Goal: Transaction & Acquisition: Purchase product/service

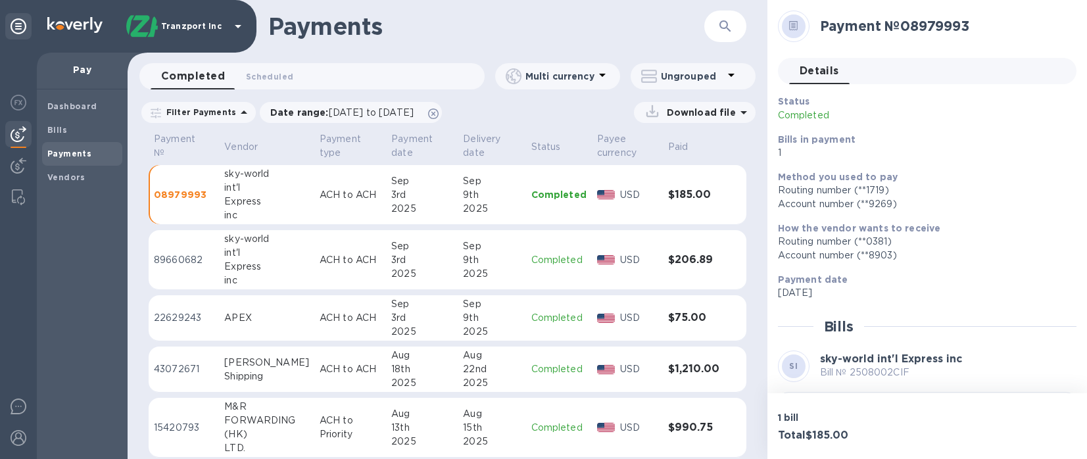
scroll to position [62, 0]
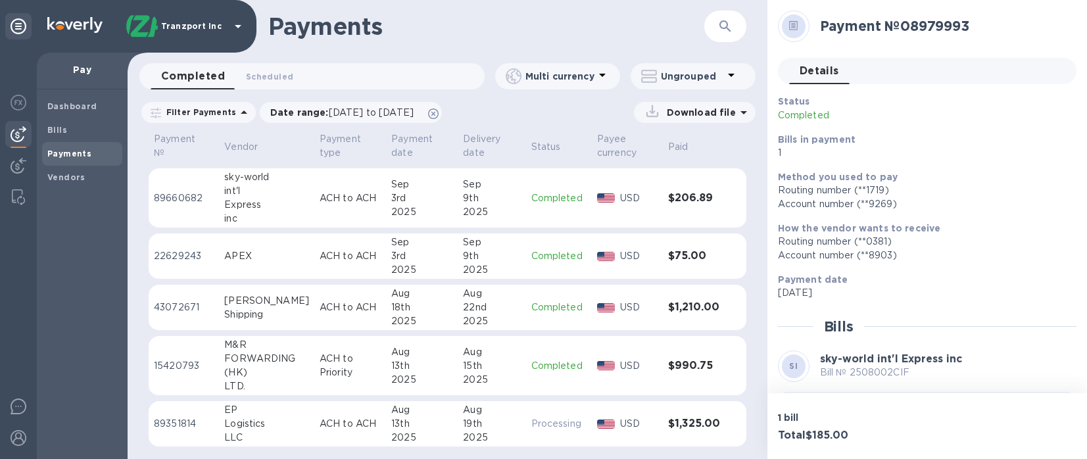
click at [684, 378] on td "$990.75" at bounding box center [694, 366] width 62 height 60
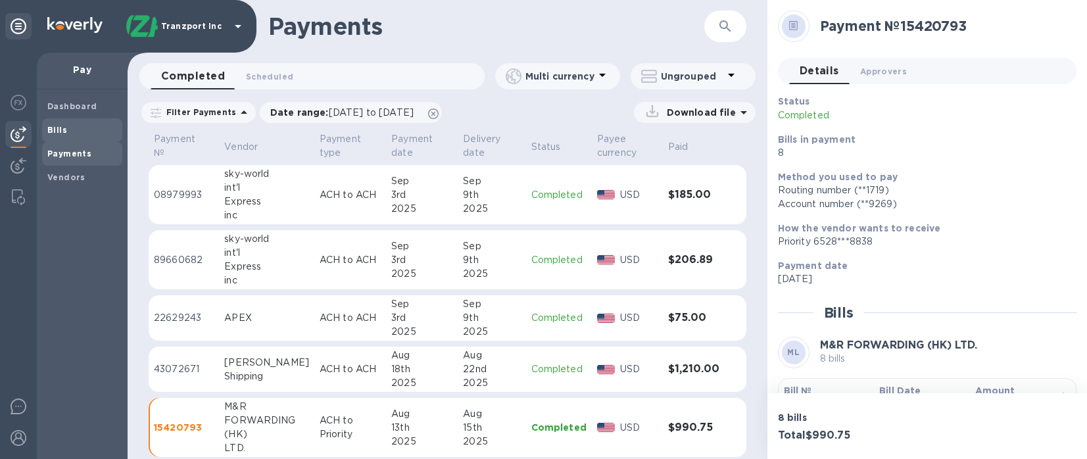
click at [82, 127] on span "Bills" at bounding box center [82, 130] width 70 height 13
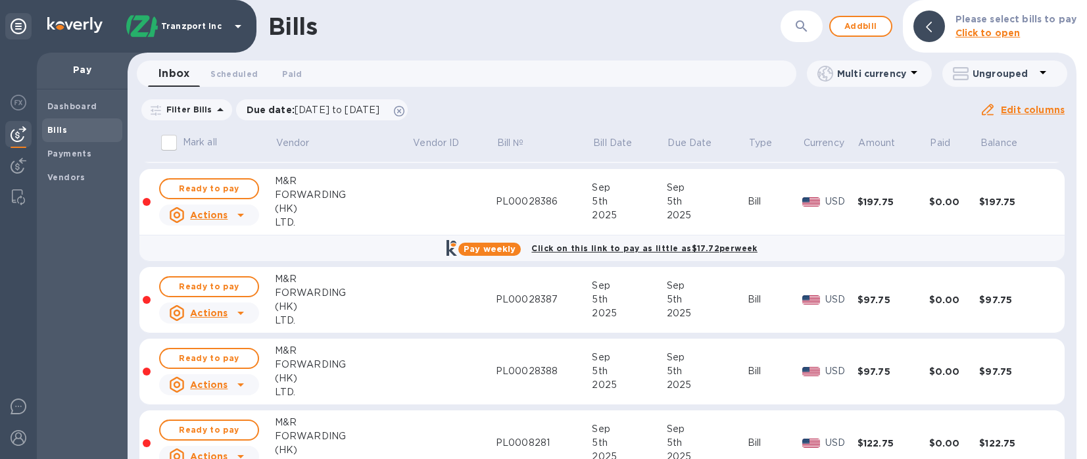
scroll to position [850, 0]
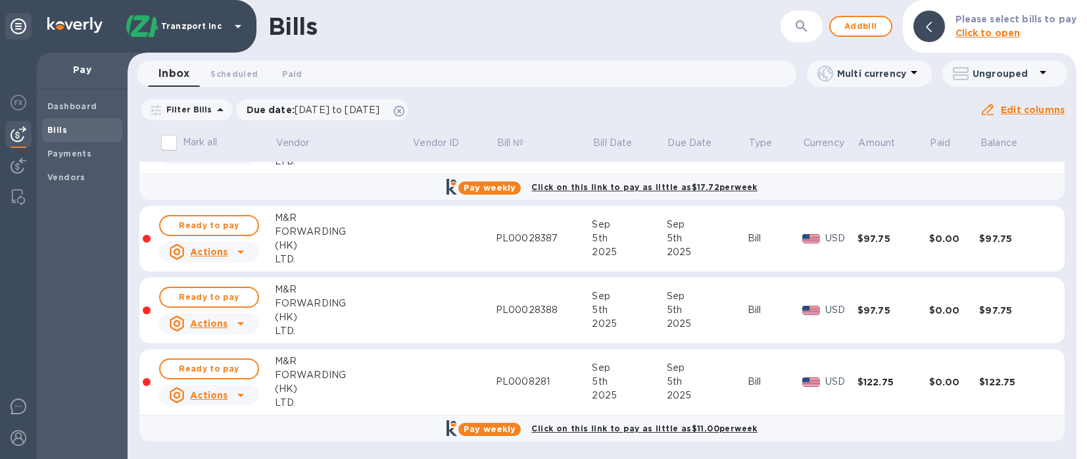
click at [872, 105] on div "Filter Bills Due date : [DATE] to [DATE] Amount Paid Balance" at bounding box center [559, 109] width 841 height 25
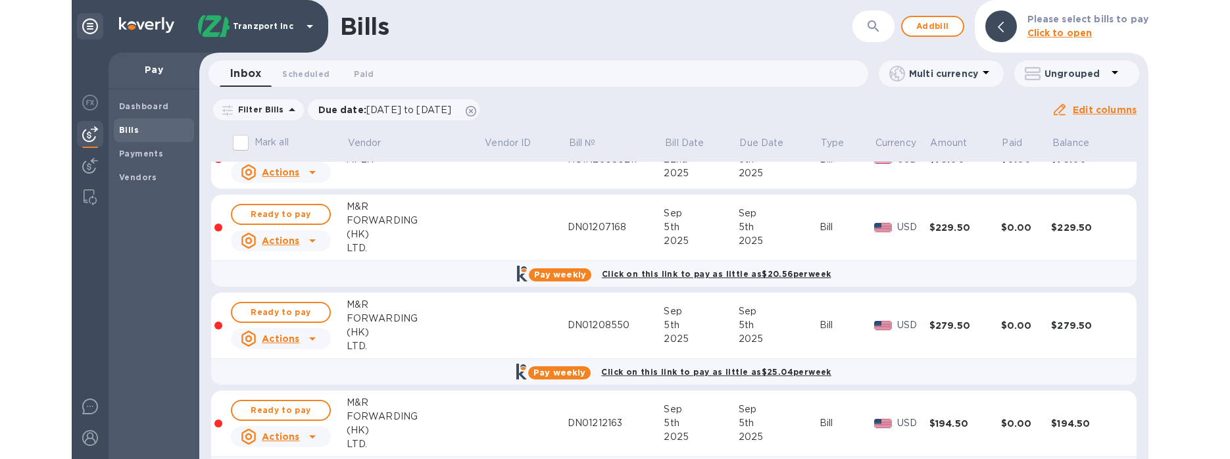
scroll to position [0, 0]
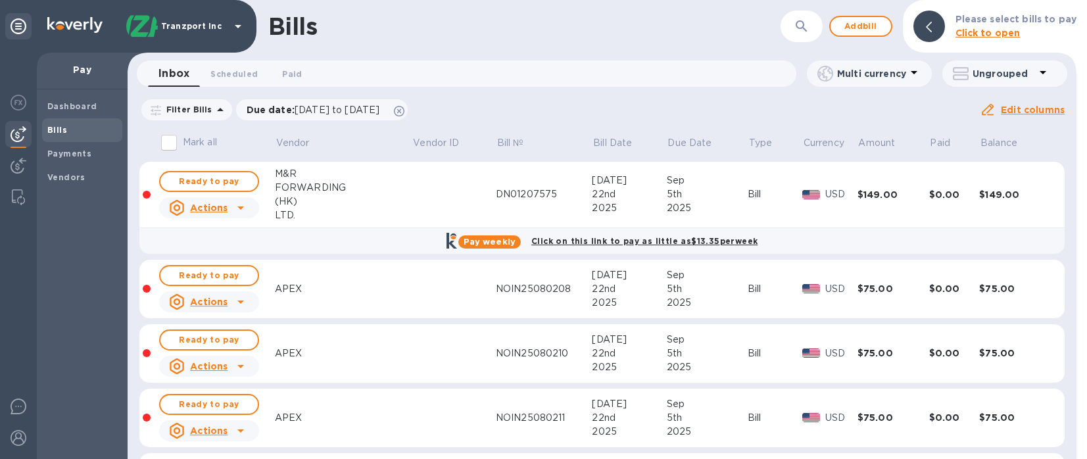
click at [169, 148] on input "Mark all" at bounding box center [169, 143] width 28 height 28
checkbox input "true"
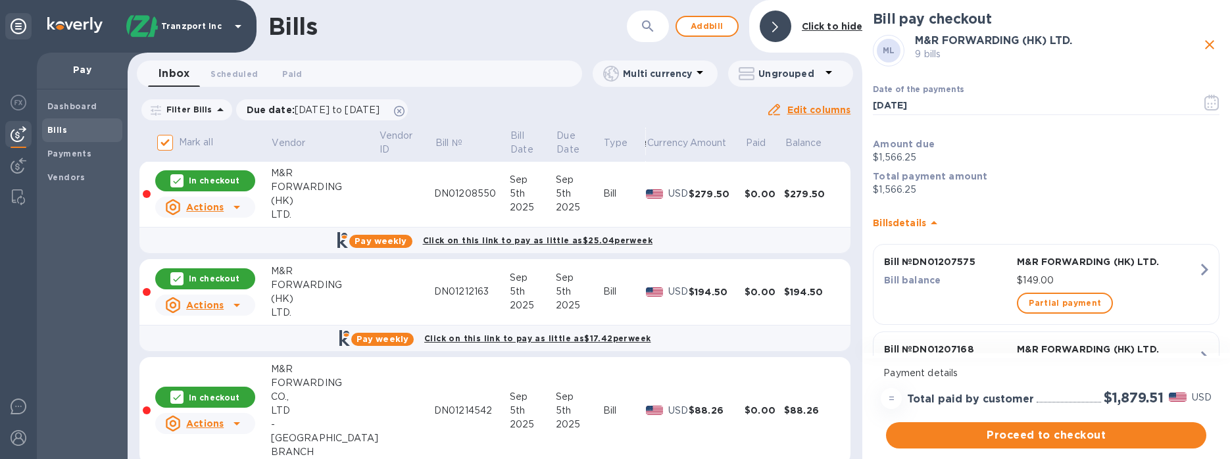
scroll to position [456, 0]
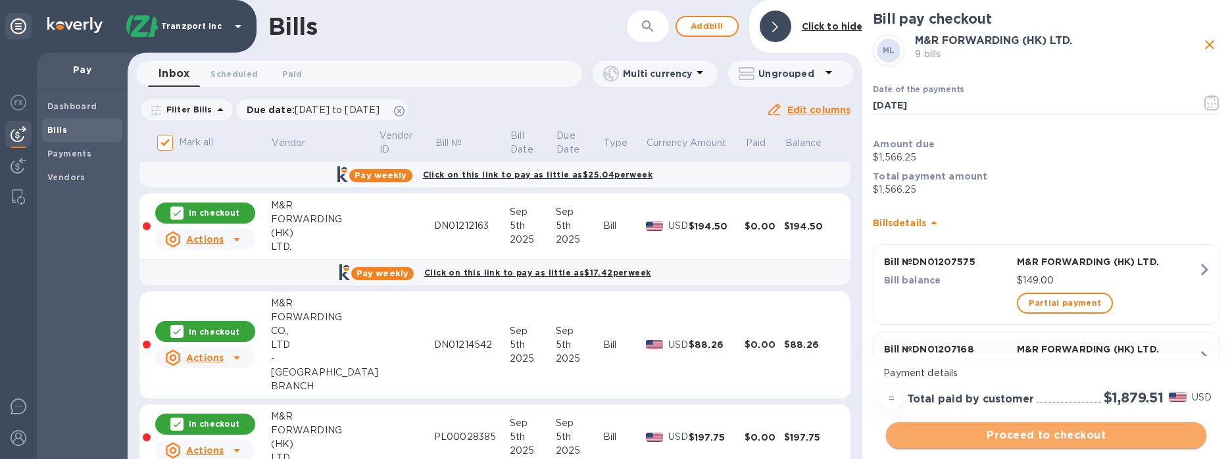
click at [1081, 435] on span "Proceed to checkout" at bounding box center [1045, 435] width 299 height 16
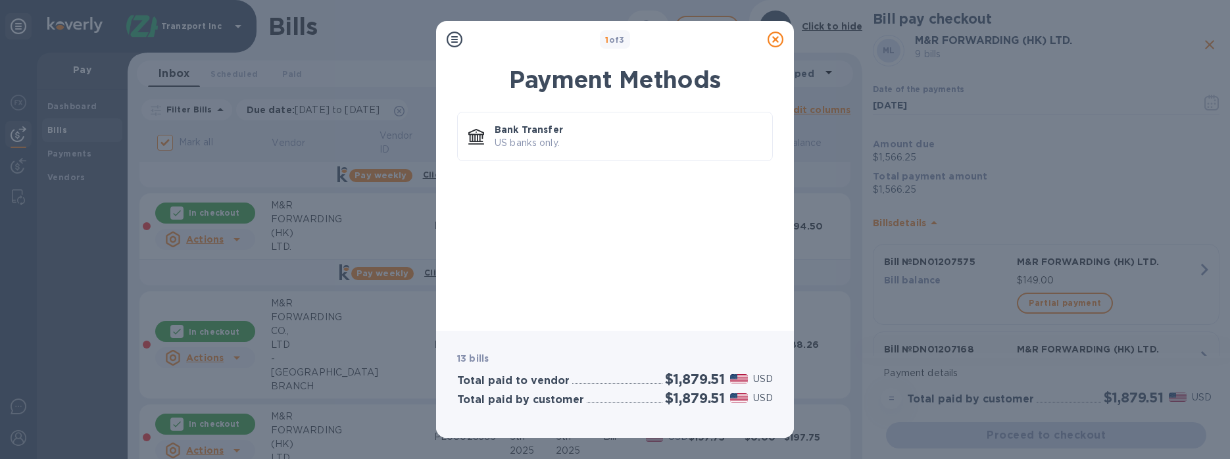
click at [560, 164] on div "Bank Transfer US banks only." at bounding box center [615, 139] width 316 height 55
click at [564, 145] on p "US banks only." at bounding box center [628, 143] width 267 height 14
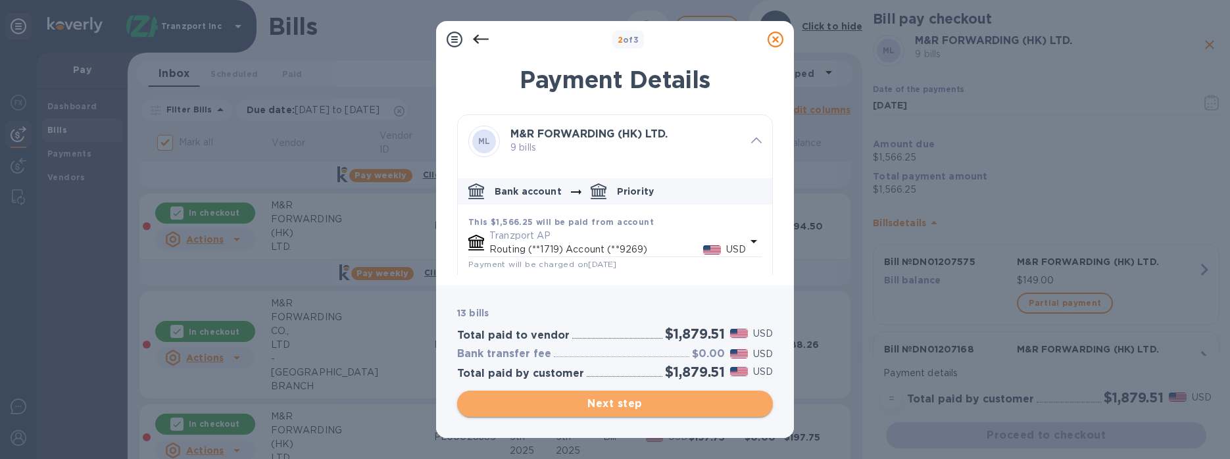
click at [687, 402] on span "Next step" at bounding box center [615, 404] width 295 height 16
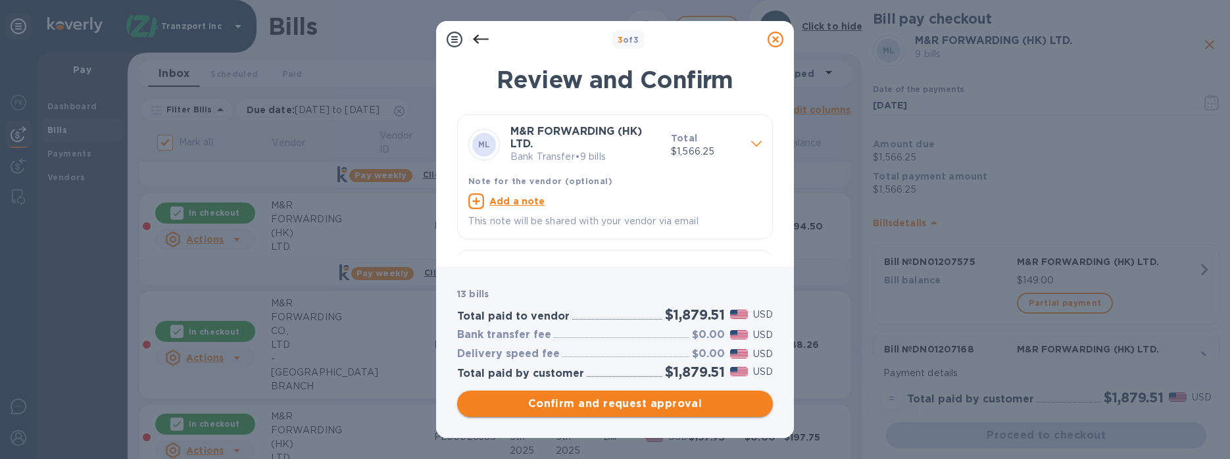
click at [592, 406] on span "Confirm and request approval" at bounding box center [615, 404] width 295 height 16
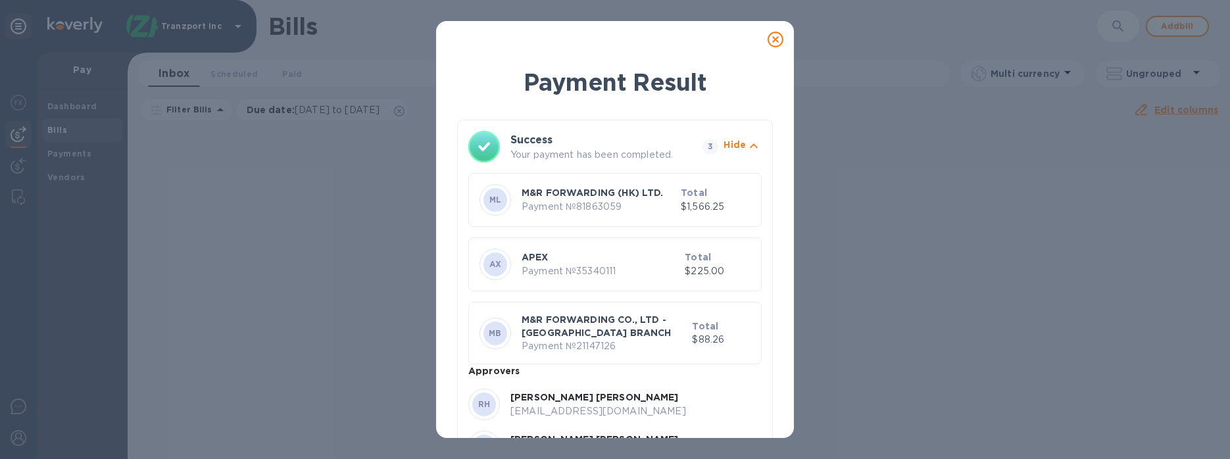
scroll to position [88, 0]
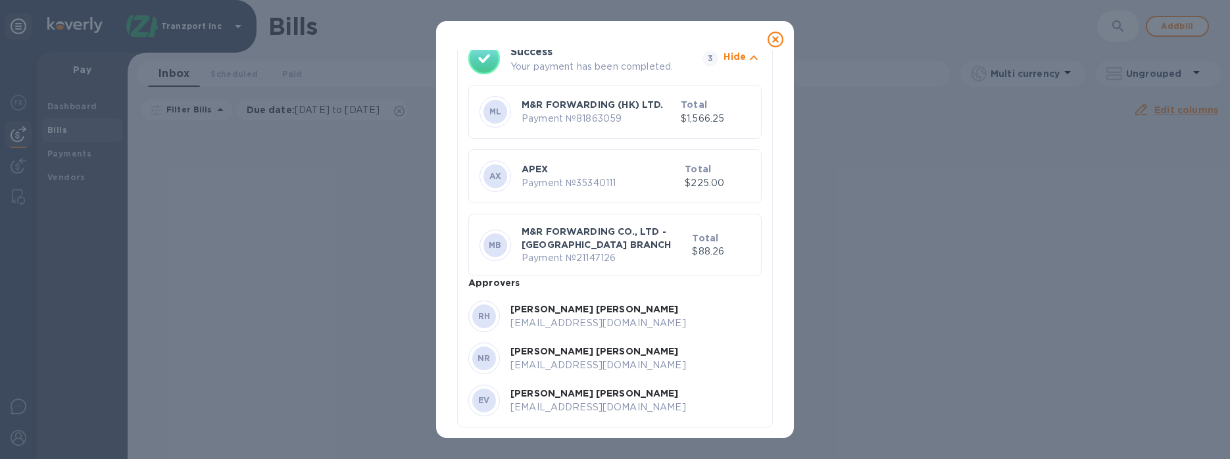
click at [777, 34] on icon at bounding box center [775, 40] width 16 height 16
